Goal: Transaction & Acquisition: Purchase product/service

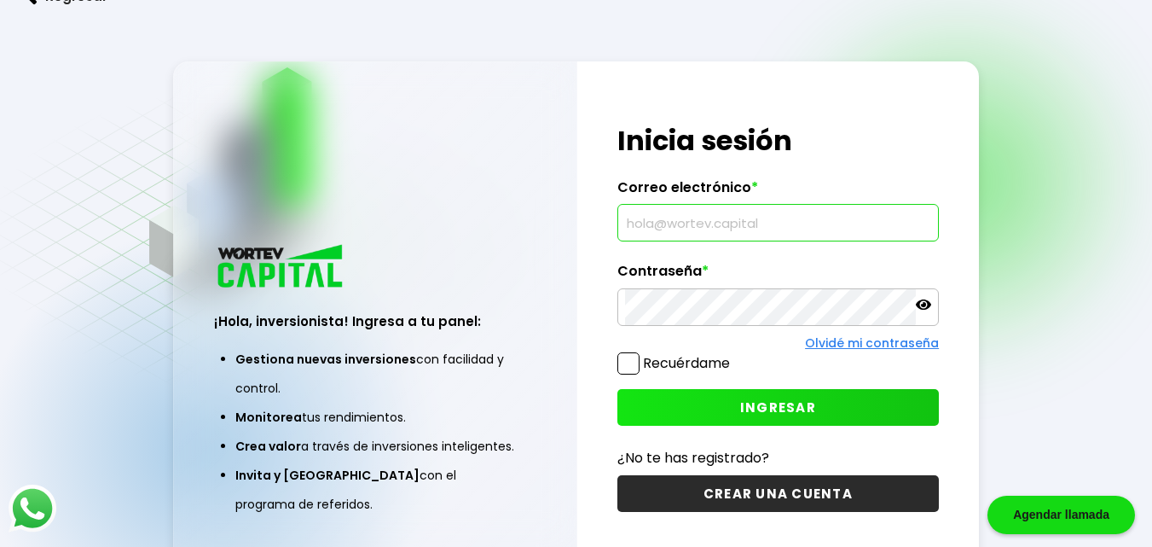
click at [655, 229] on input "text" at bounding box center [778, 223] width 306 height 36
type input "[EMAIL_ADDRESS][DOMAIN_NAME]"
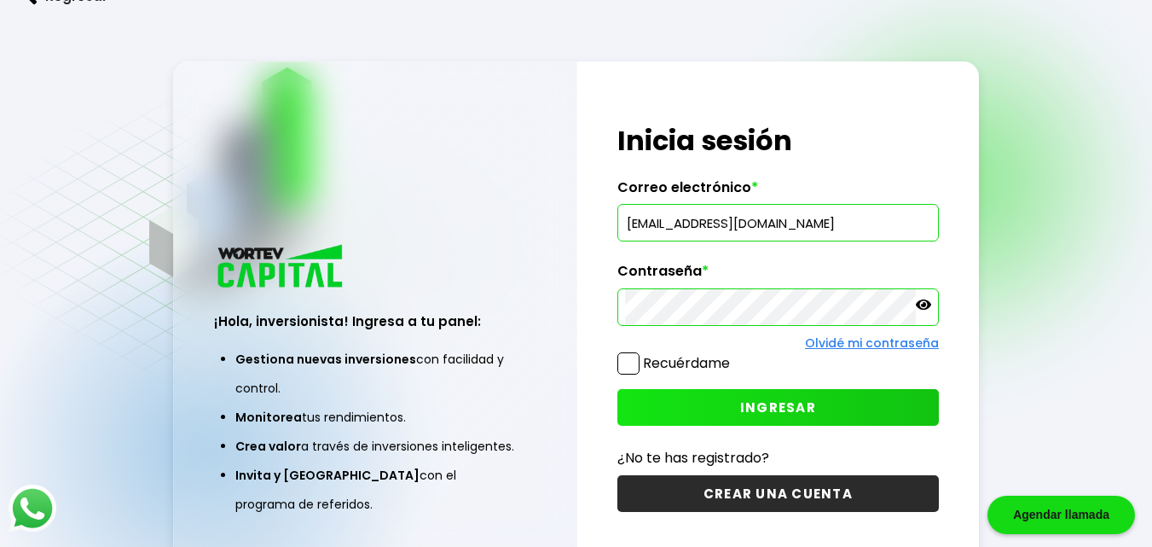
click at [924, 304] on icon at bounding box center [923, 304] width 15 height 10
click at [735, 402] on button "INGRESAR" at bounding box center [777, 407] width 321 height 37
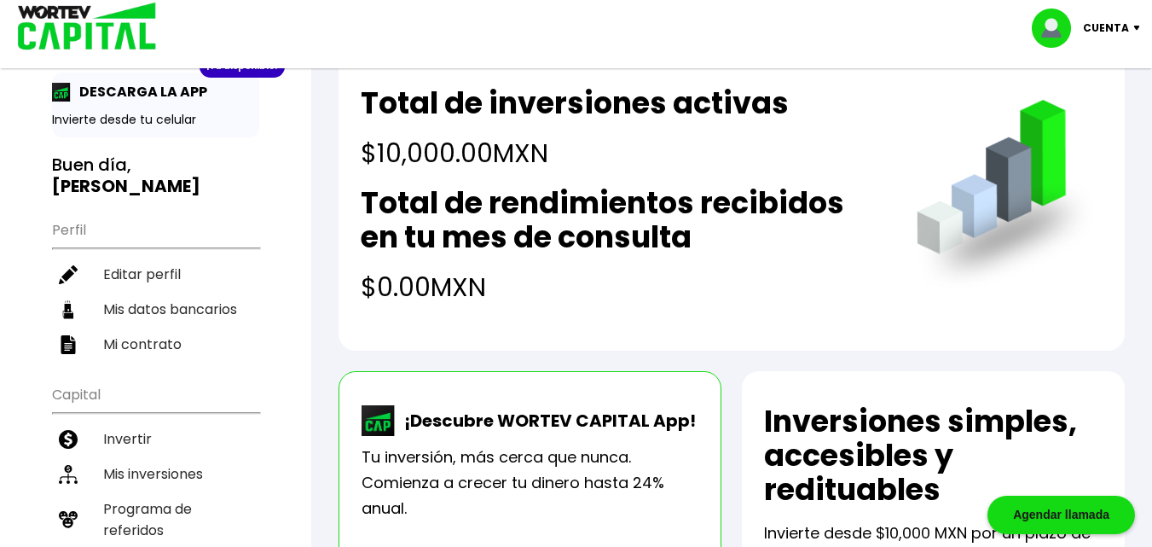
scroll to position [85, 0]
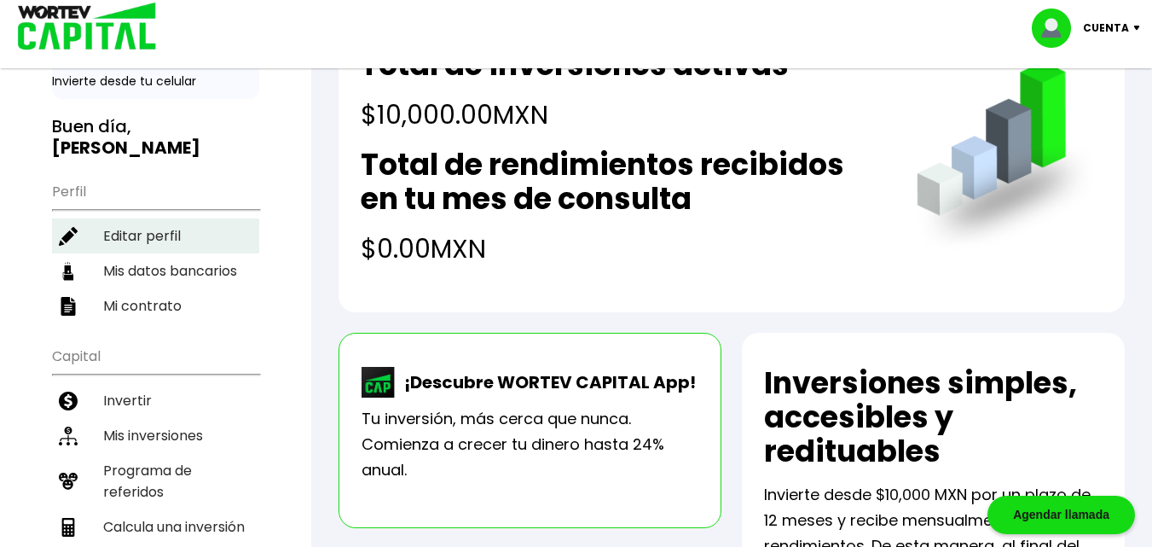
click at [140, 234] on li "Editar perfil" at bounding box center [155, 235] width 207 height 35
select select "Hombre"
select select "Licenciatura"
select select "[PERSON_NAME]"
select select "BBVA Bancomer"
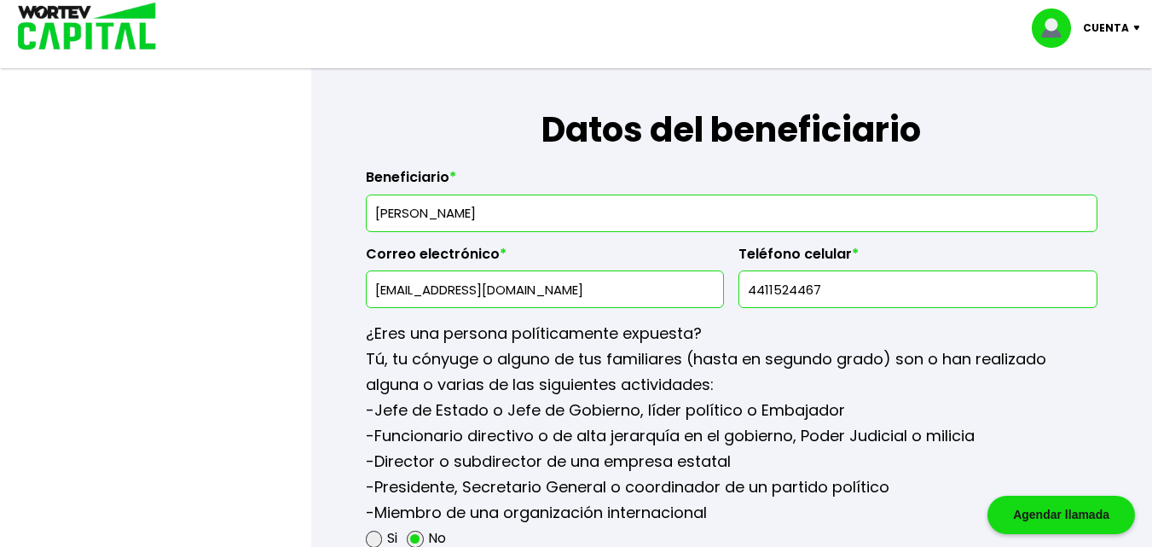
scroll to position [2046, 0]
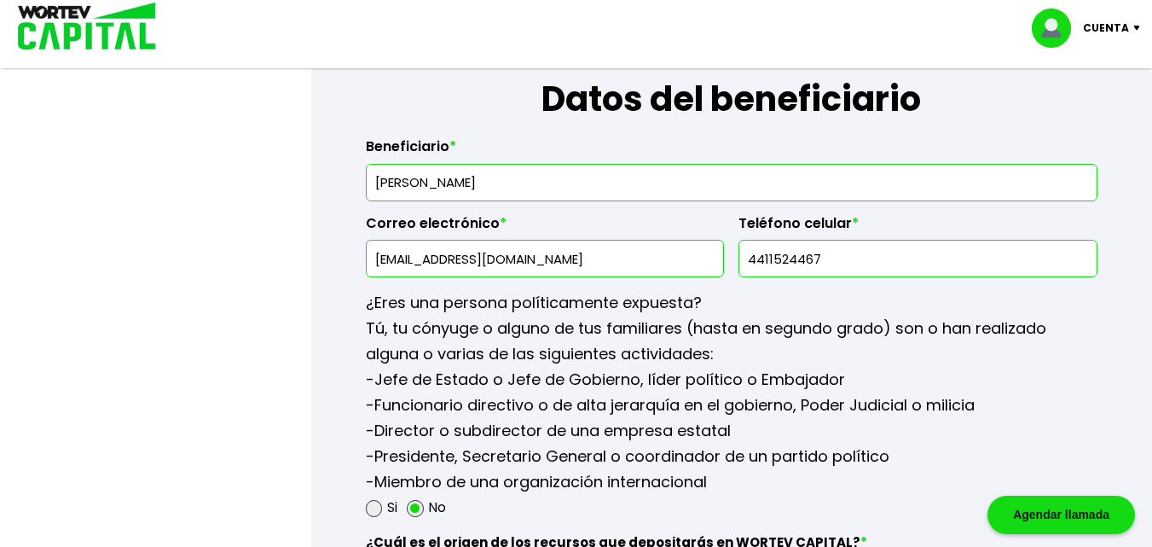
click at [822, 255] on input "4411524467" at bounding box center [918, 258] width 344 height 36
click at [765, 265] on input "4411524467" at bounding box center [918, 258] width 344 height 36
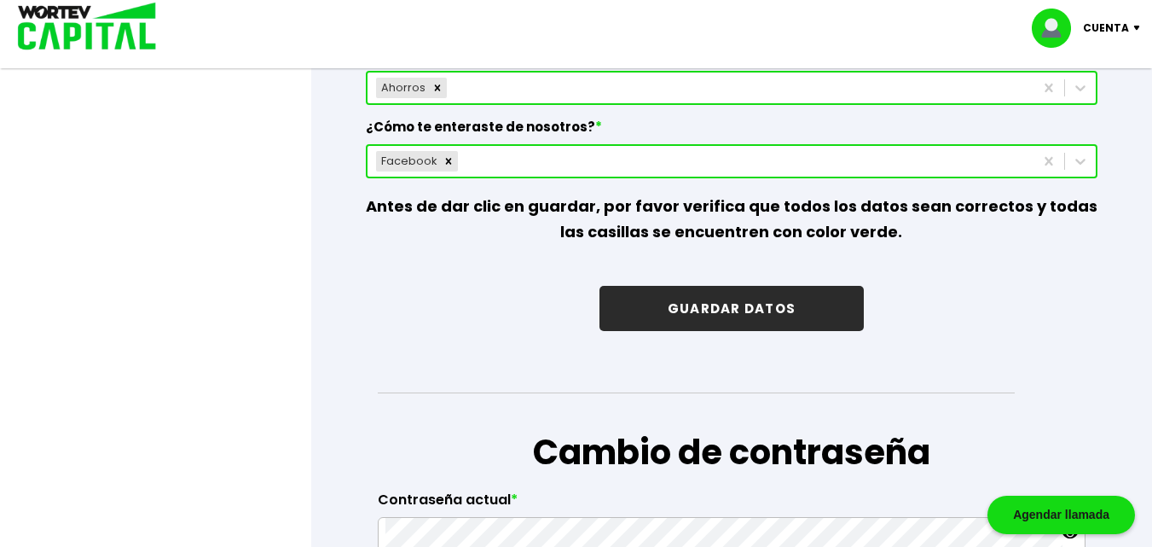
scroll to position [2558, 0]
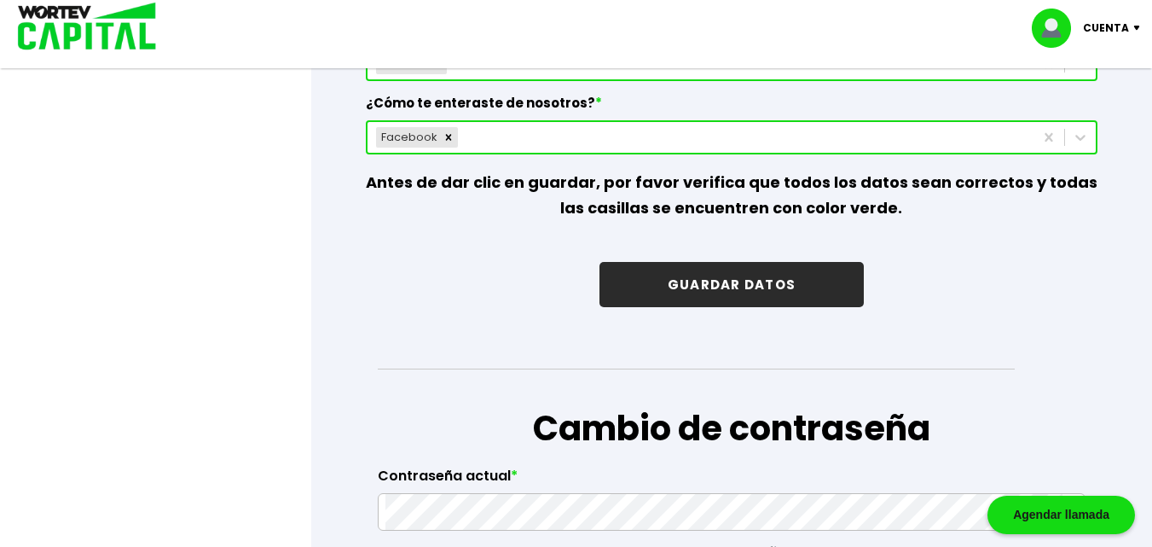
type input "3311524467"
click at [790, 275] on button "GUARDAR DATOS" at bounding box center [731, 284] width 264 height 45
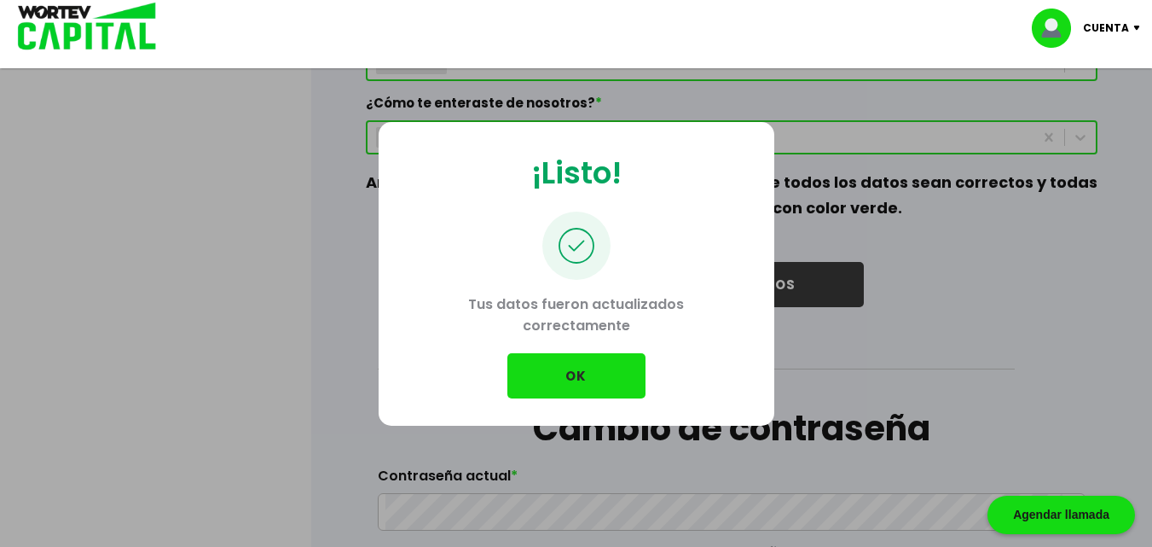
click at [572, 373] on button "OK" at bounding box center [576, 375] width 138 height 45
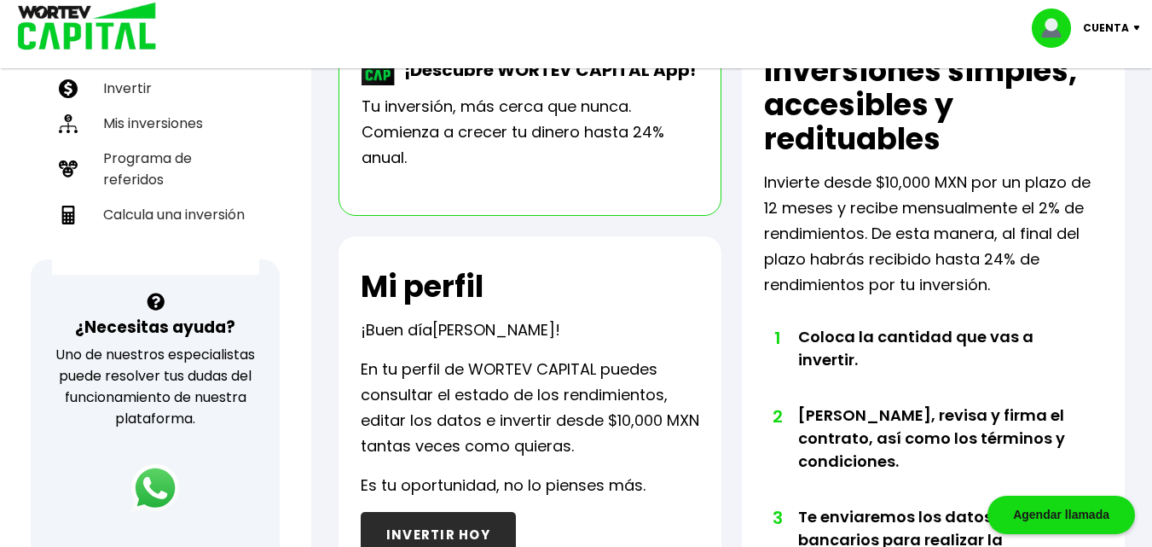
scroll to position [147, 0]
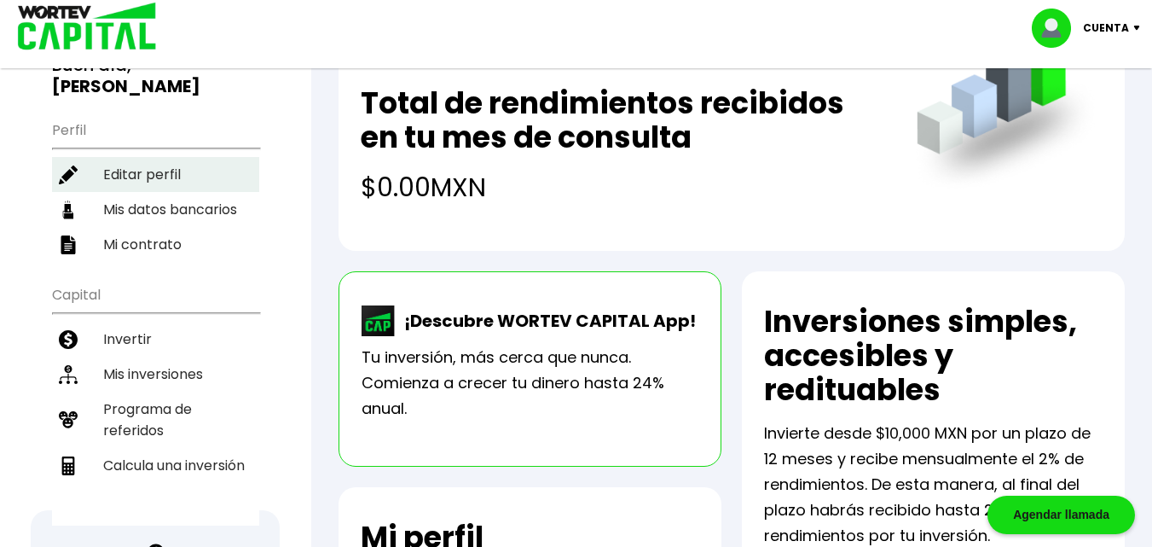
click at [153, 168] on li "Editar perfil" at bounding box center [155, 174] width 207 height 35
select select "Hombre"
select select "Licenciatura"
select select "[PERSON_NAME]"
select select "BBVA Bancomer"
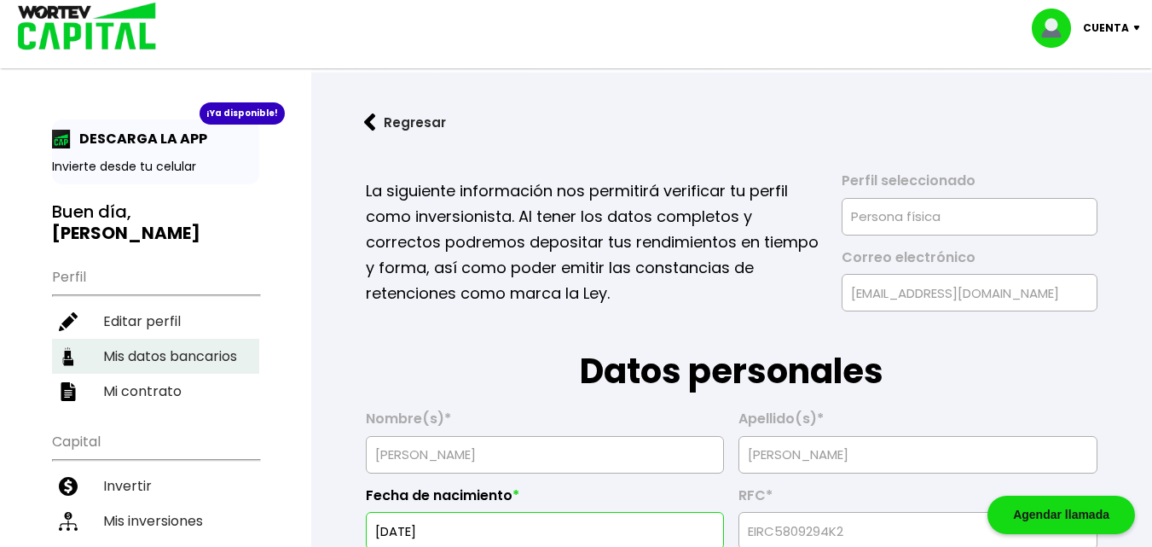
click at [141, 359] on li "Mis datos bancarios" at bounding box center [155, 356] width 207 height 35
select select "BBVA Bancomer"
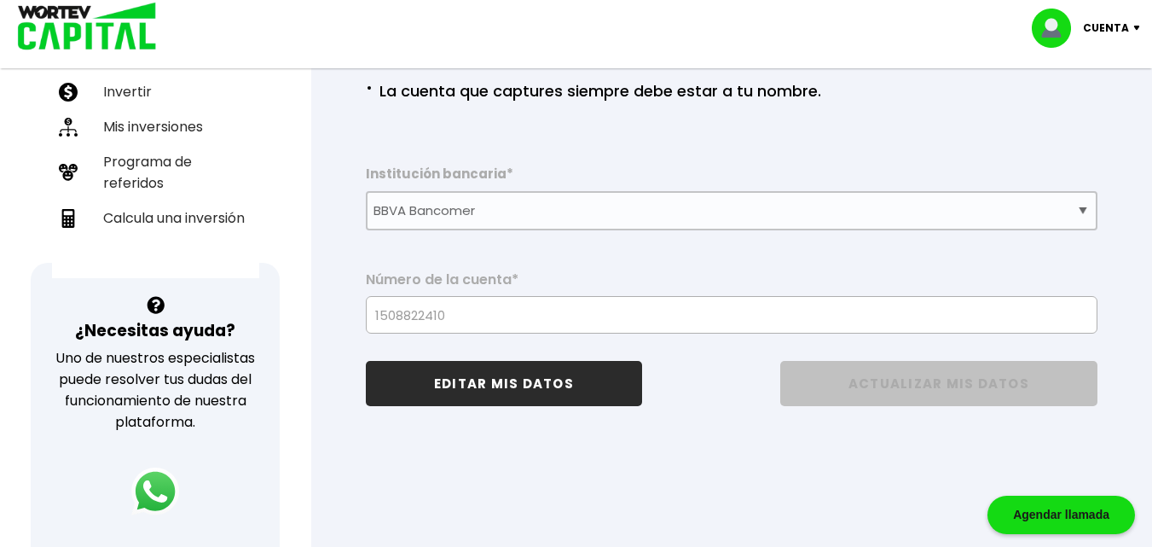
scroll to position [341, 0]
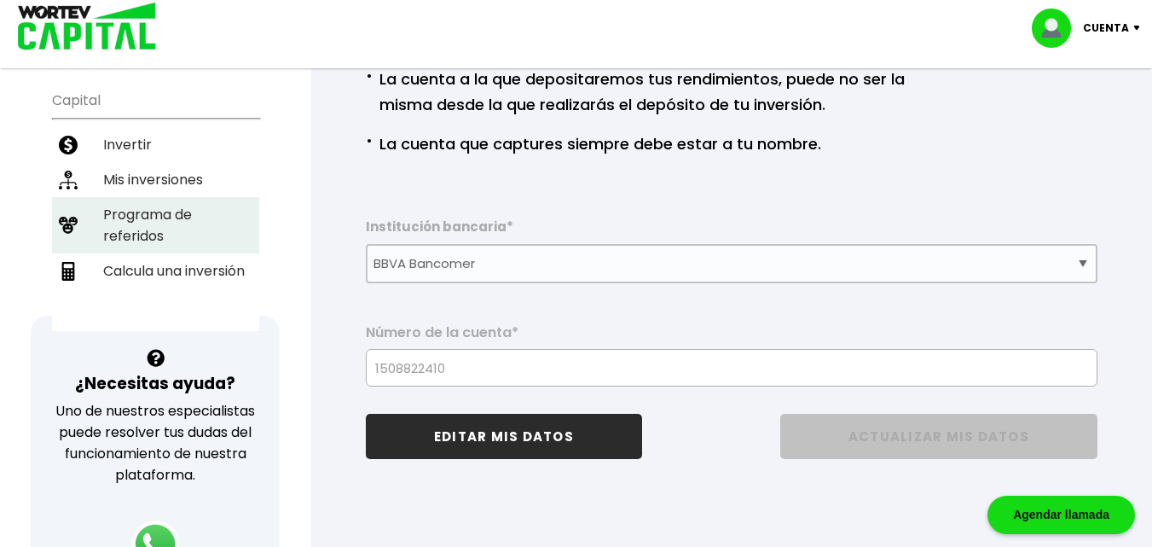
click at [146, 228] on li "Programa de referidos" at bounding box center [155, 225] width 207 height 56
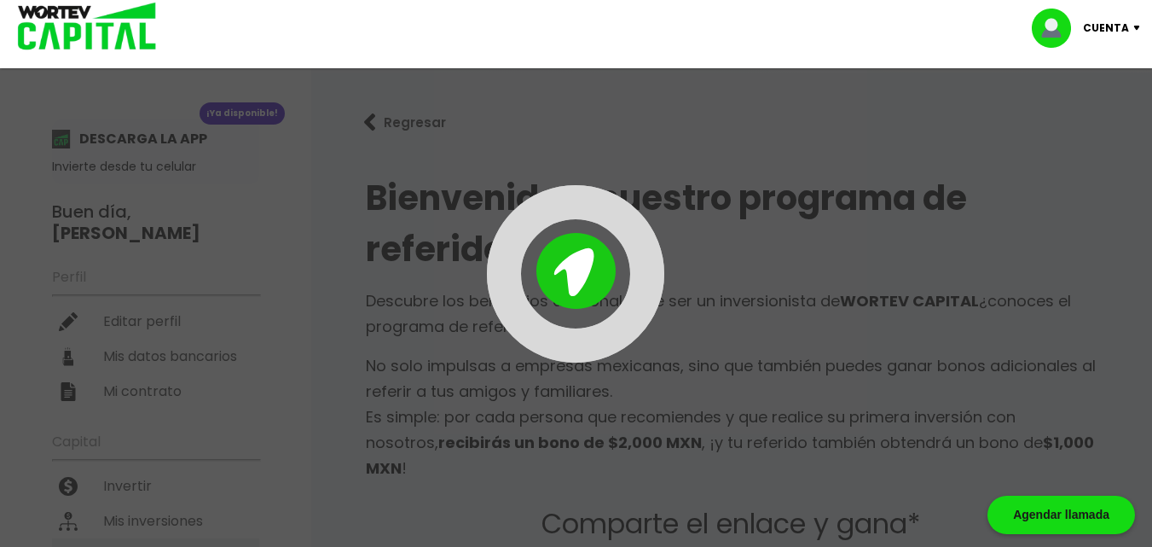
type input "[URL][DOMAIN_NAME]"
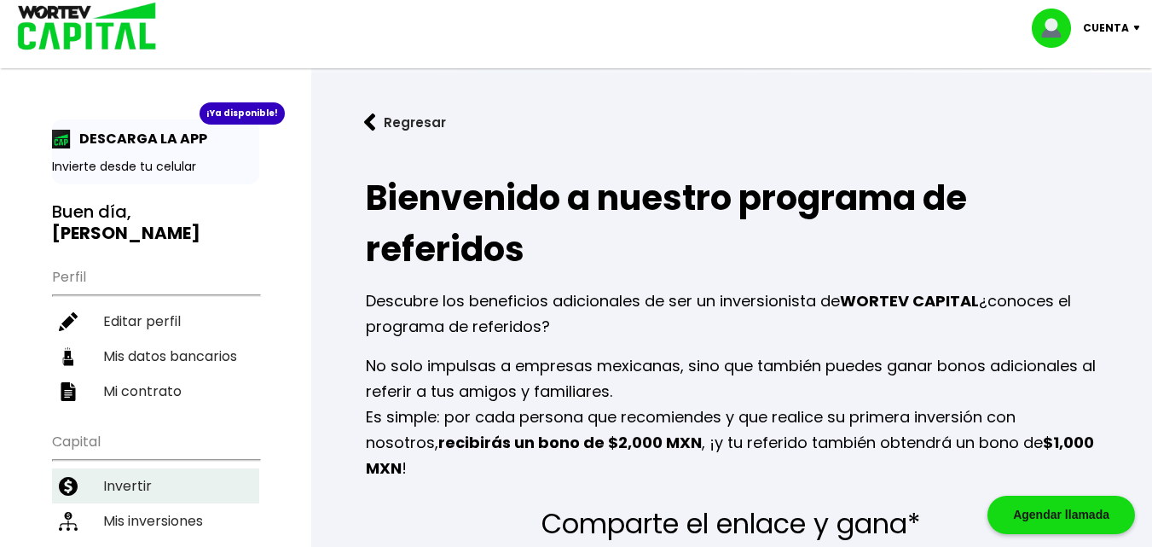
click at [139, 480] on li "Invertir" at bounding box center [155, 485] width 207 height 35
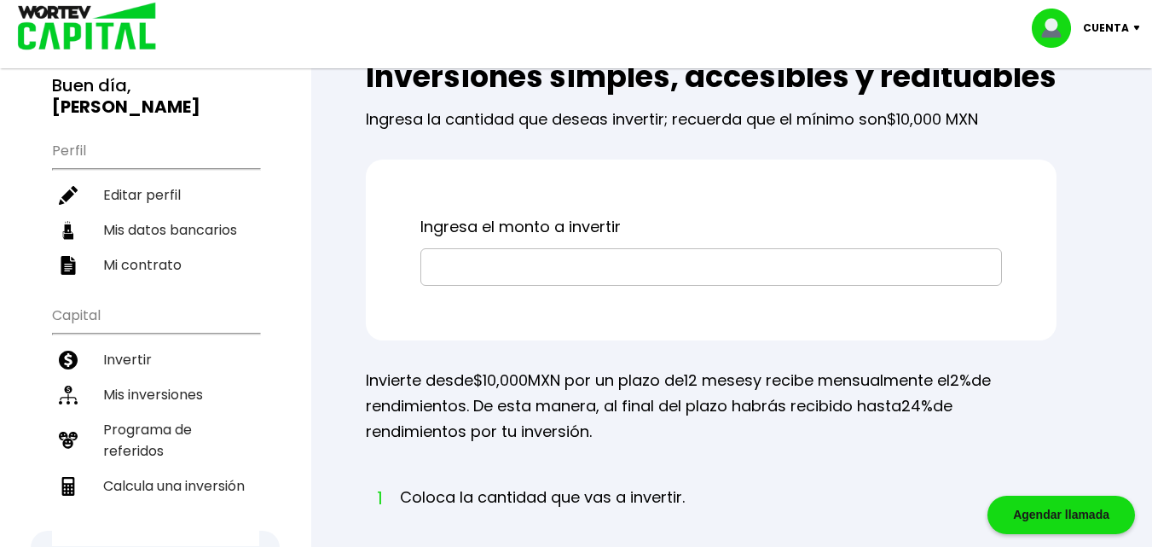
scroll to position [89, 0]
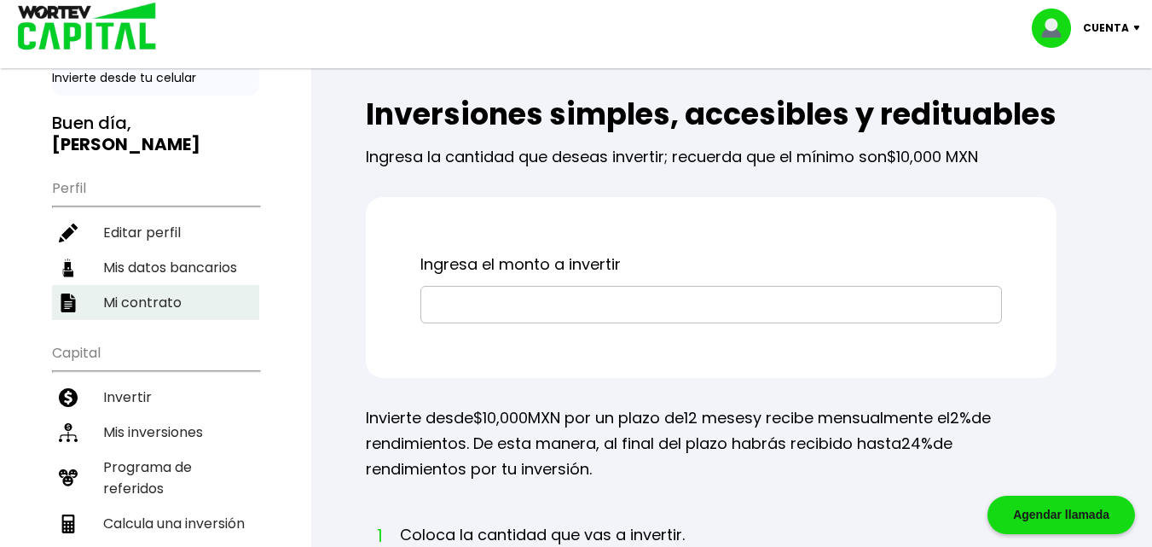
click at [137, 304] on li "Mi contrato" at bounding box center [155, 302] width 207 height 35
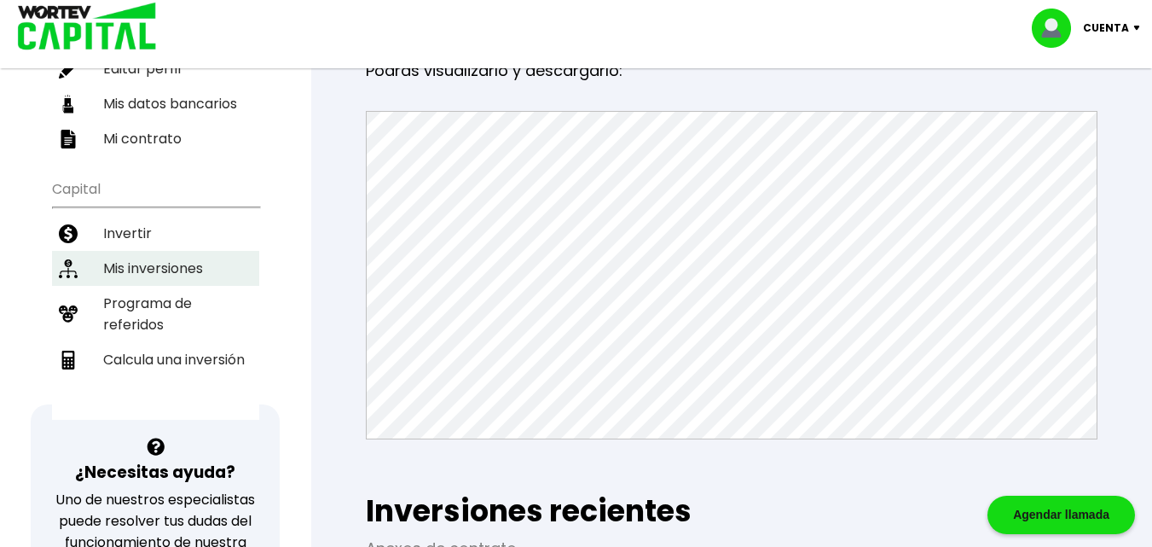
scroll to position [256, 0]
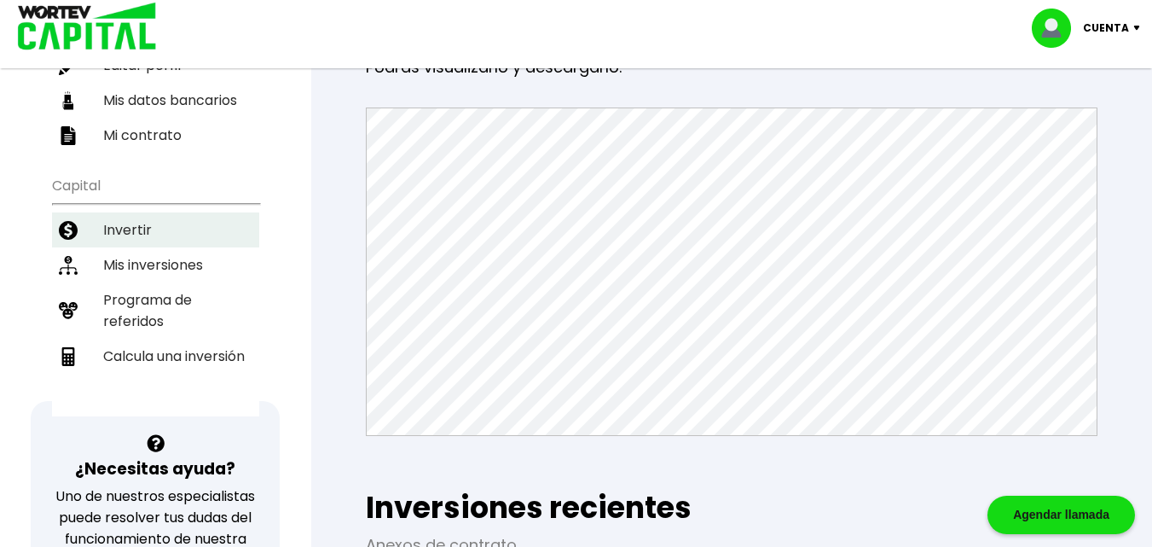
click at [130, 234] on li "Invertir" at bounding box center [155, 229] width 207 height 35
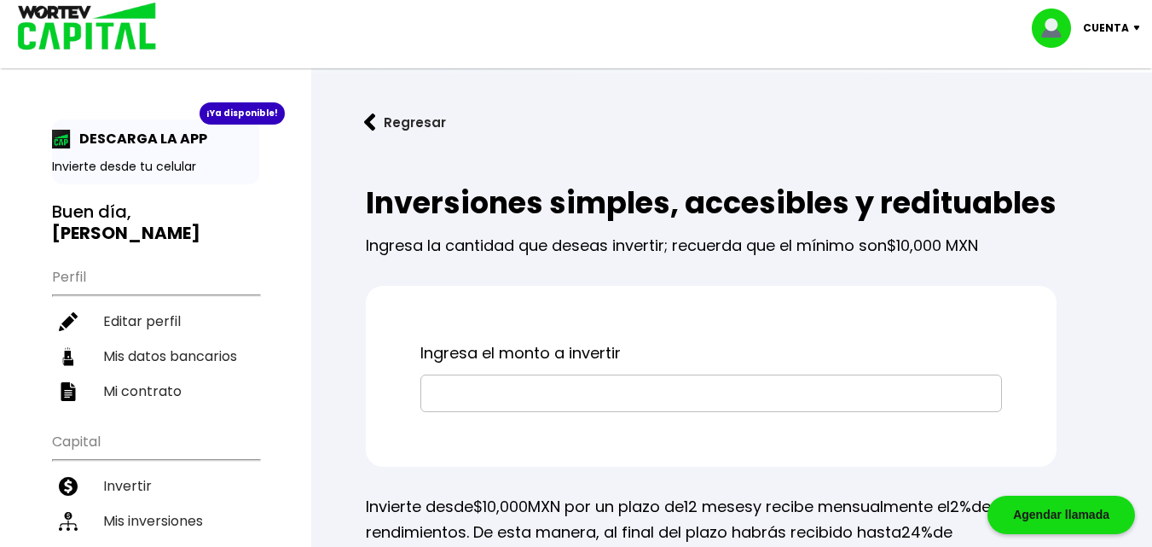
click at [1135, 26] on img at bounding box center [1140, 28] width 23 height 5
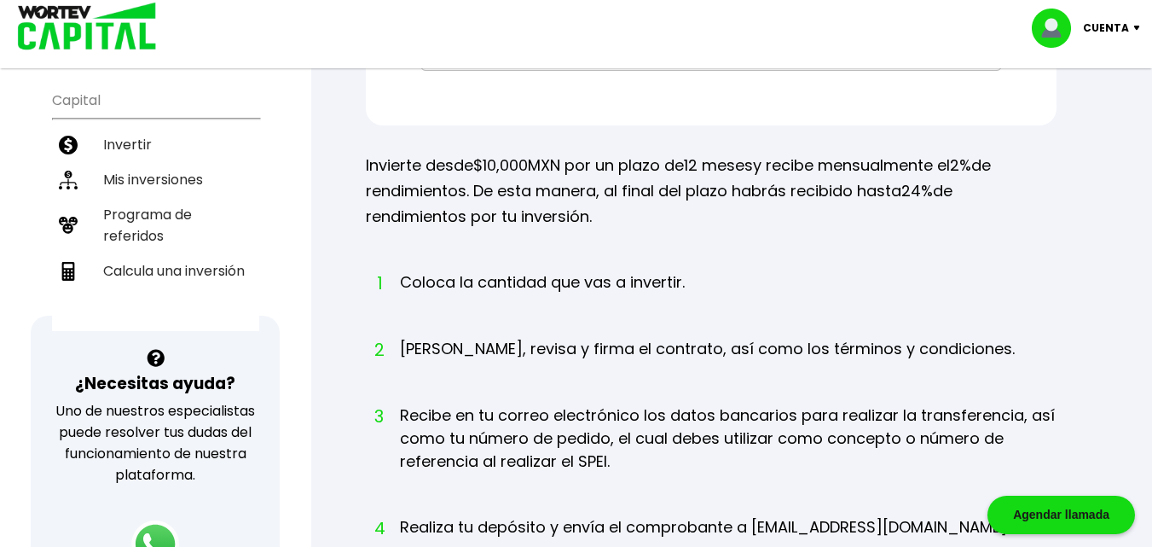
scroll to position [256, 0]
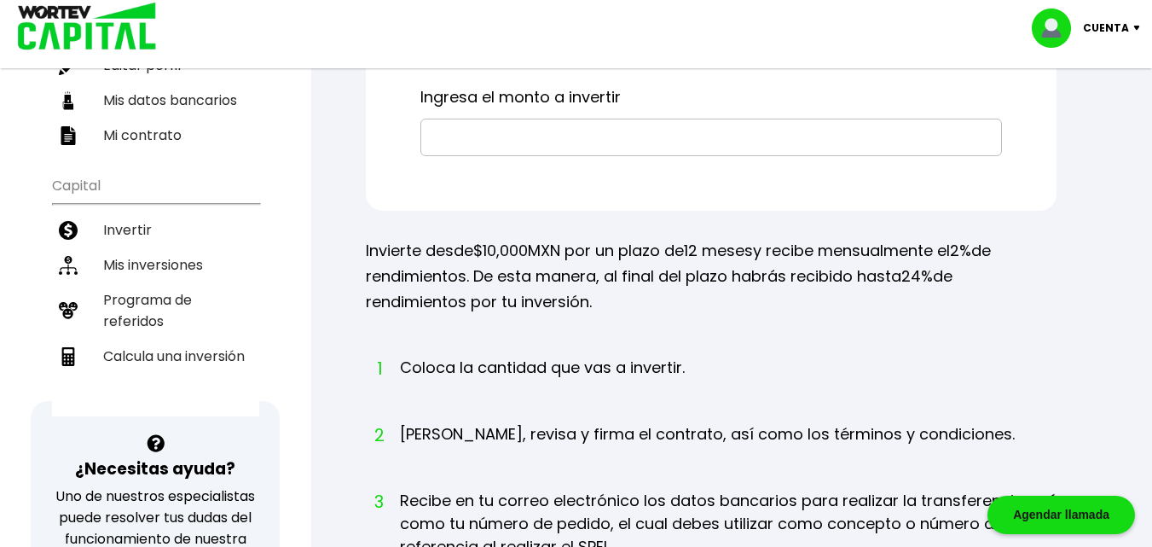
click at [439, 155] on input "text" at bounding box center [711, 137] width 566 height 36
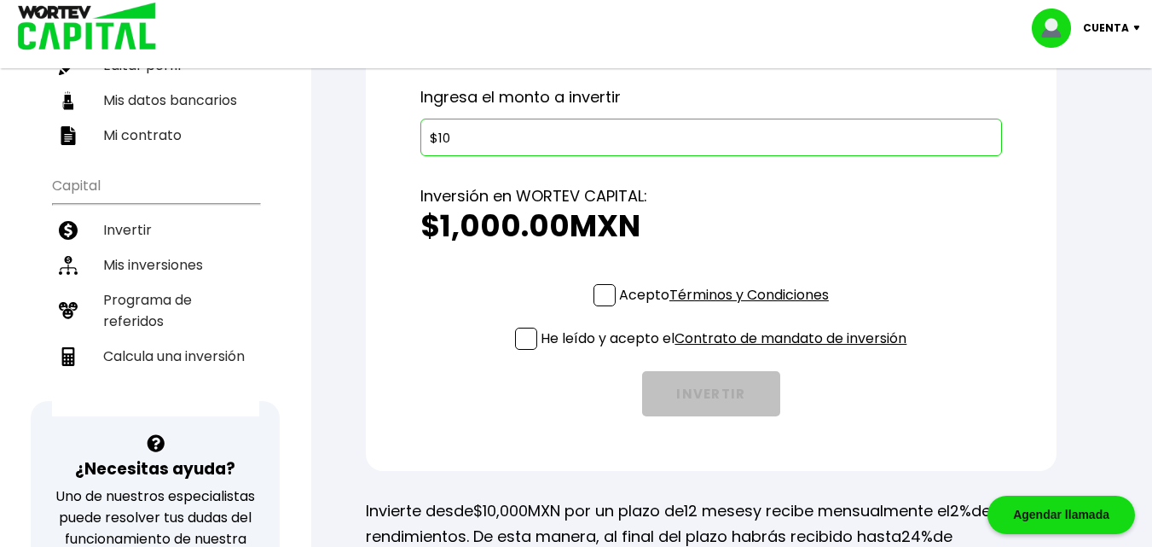
type input "$1"
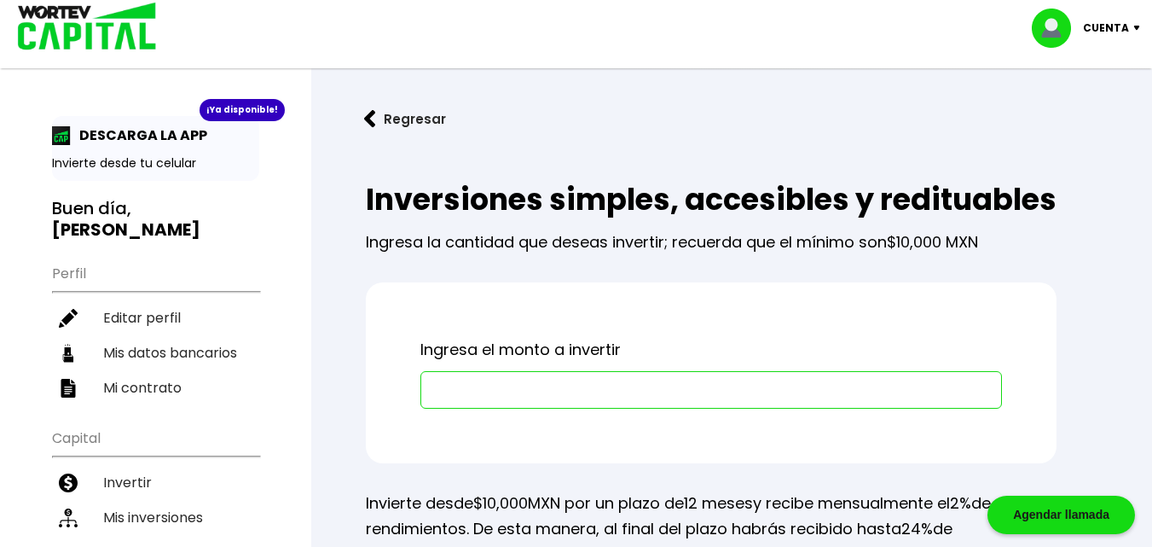
scroll to position [0, 0]
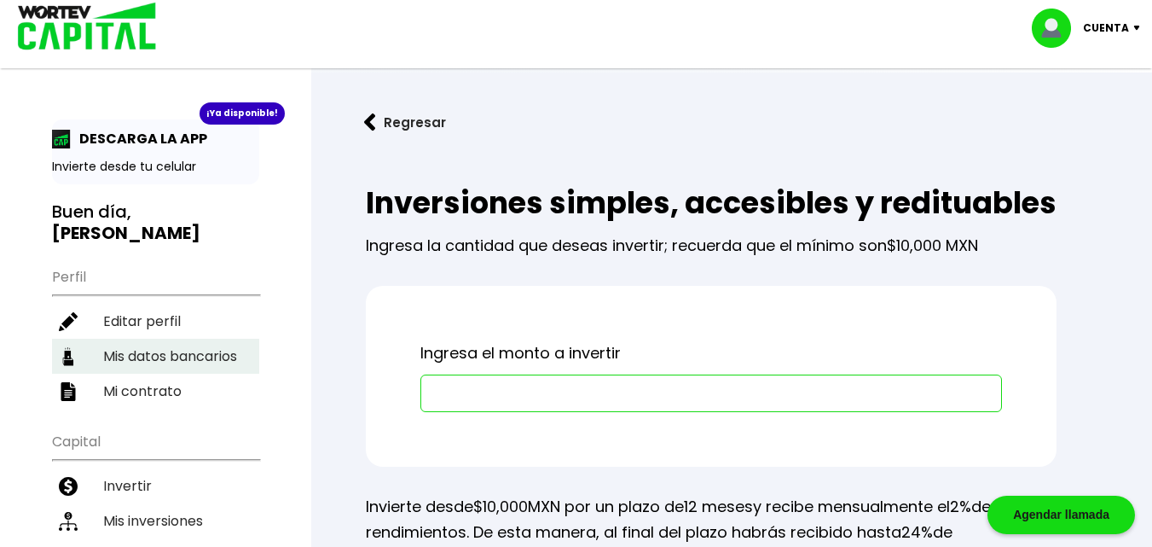
click at [148, 359] on li "Mis datos bancarios" at bounding box center [155, 356] width 207 height 35
select select "BBVA Bancomer"
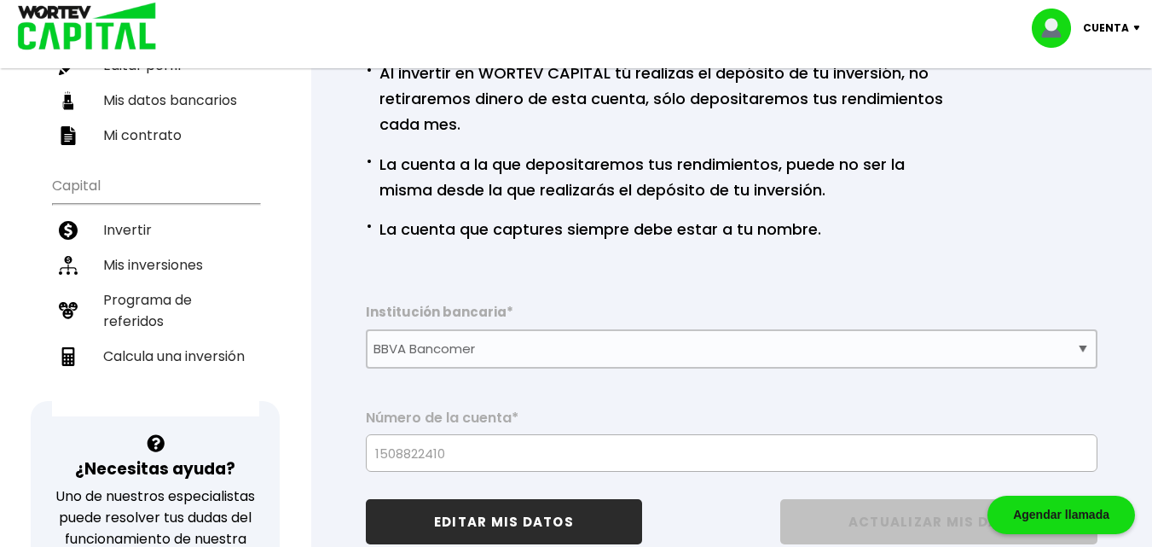
scroll to position [512, 0]
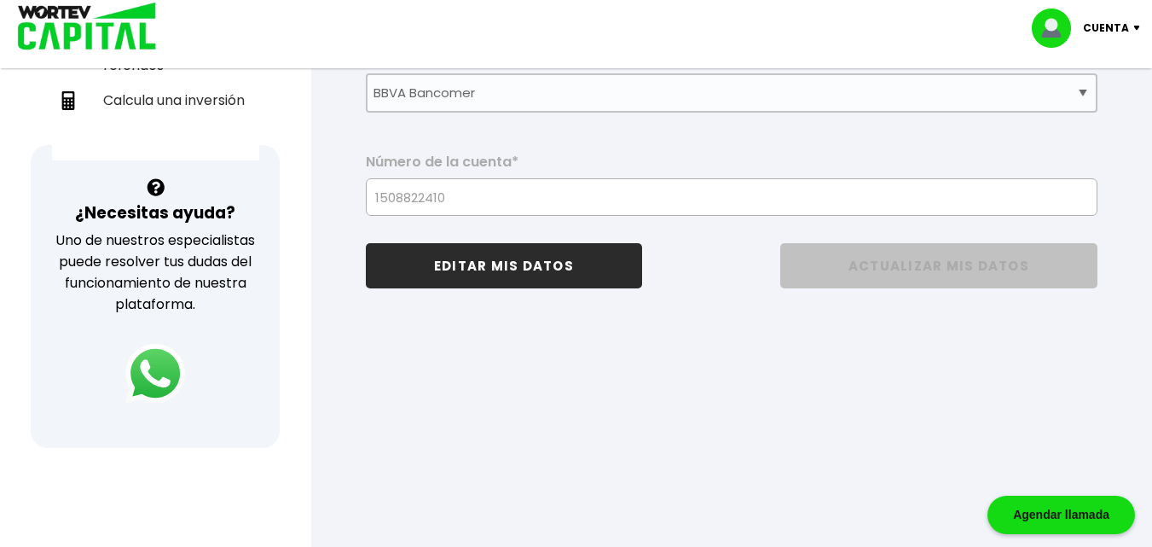
click at [166, 373] on img at bounding box center [155, 374] width 60 height 60
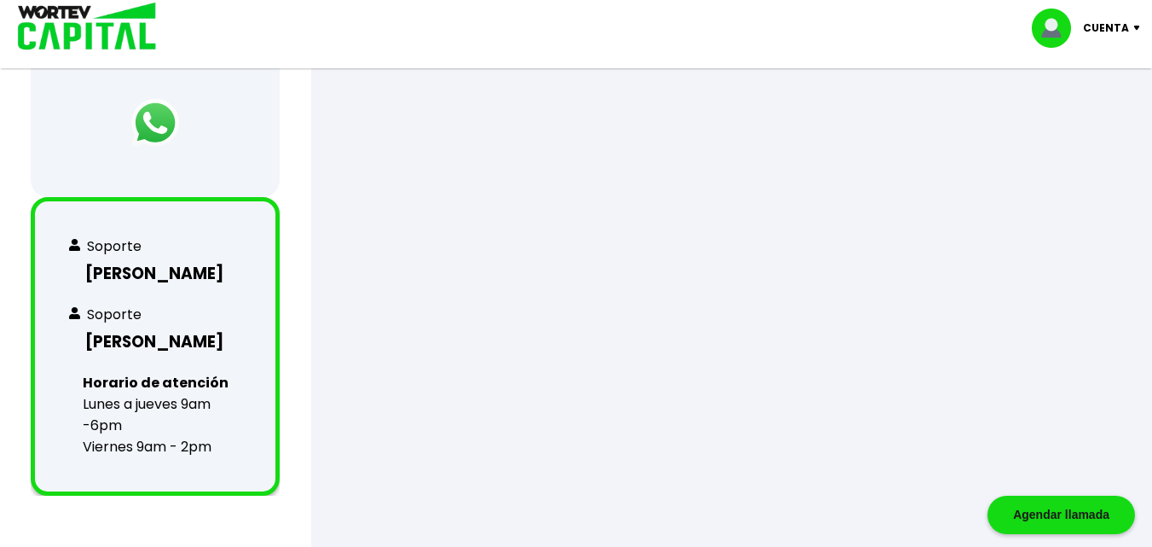
scroll to position [767, 0]
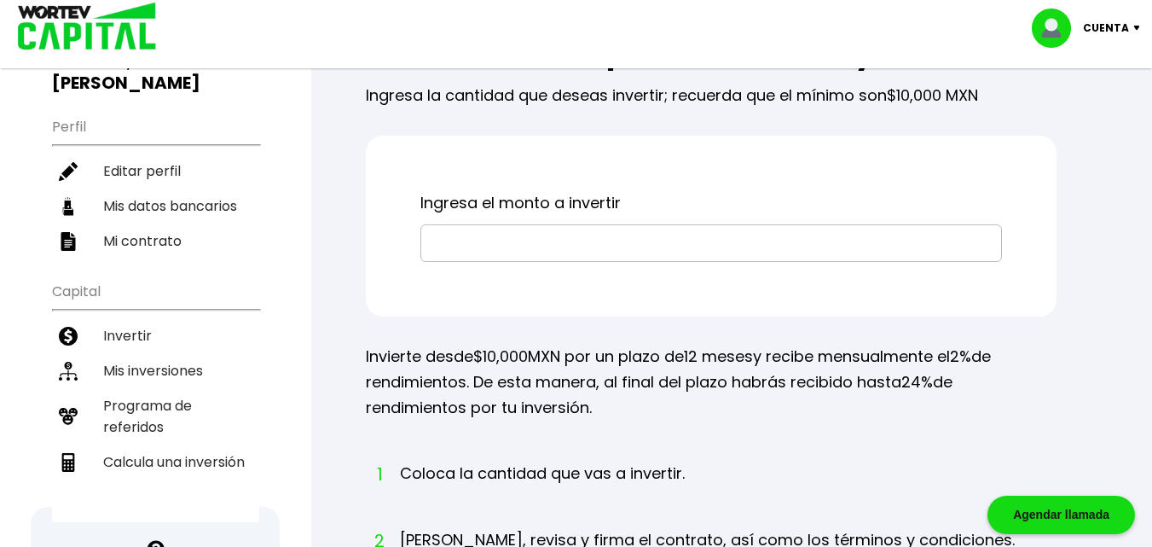
scroll to position [171, 0]
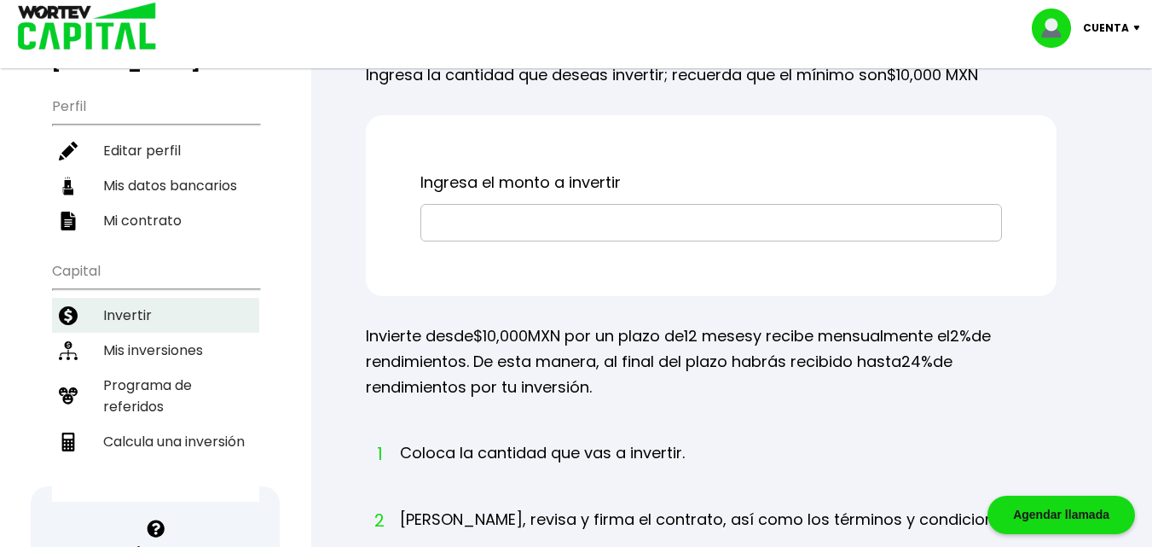
click at [142, 315] on li "Invertir" at bounding box center [155, 315] width 207 height 35
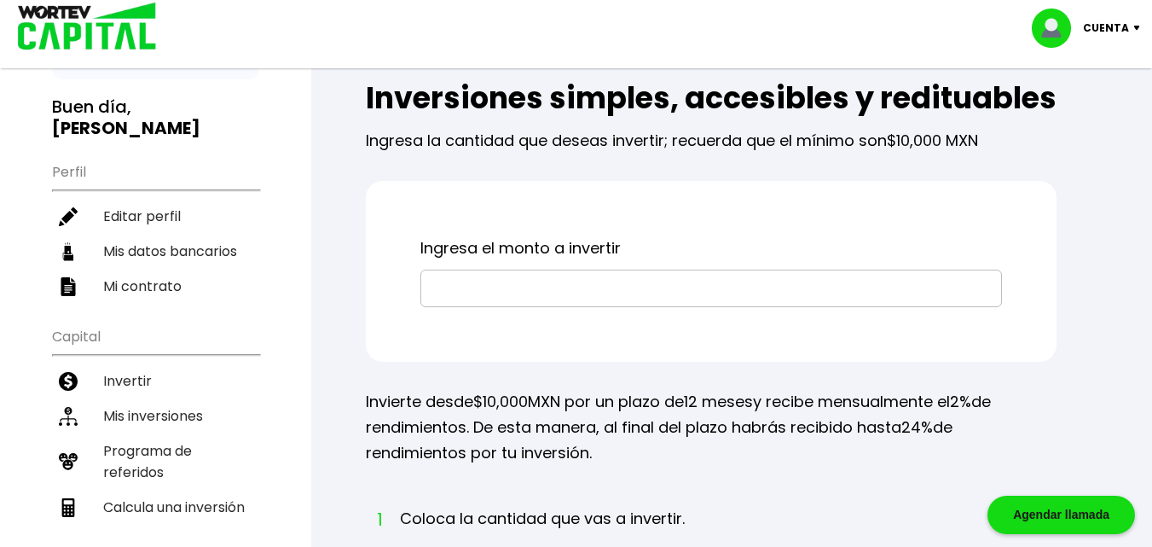
scroll to position [85, 0]
